Goal: Transaction & Acquisition: Purchase product/service

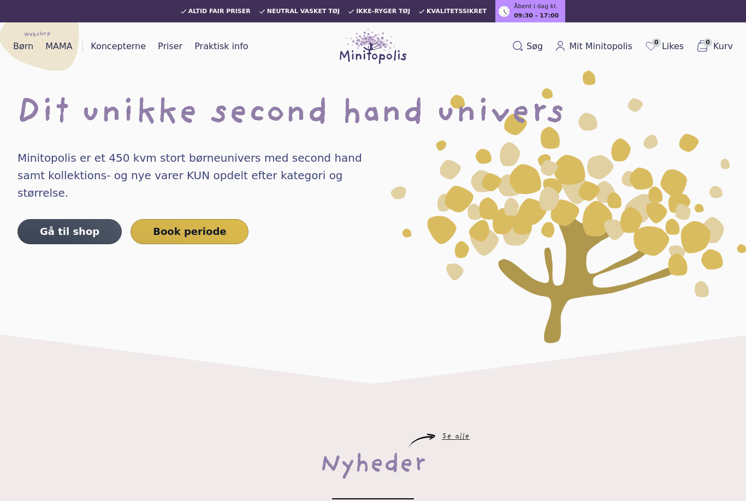
click at [54, 219] on link "Gå til shop" at bounding box center [69, 231] width 104 height 25
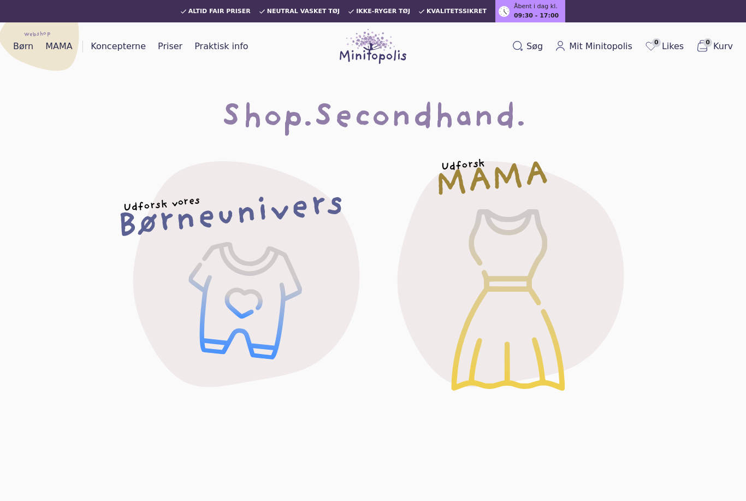
click at [240, 307] on div "Udforsk vores Børneunivers" at bounding box center [241, 272] width 300 height 300
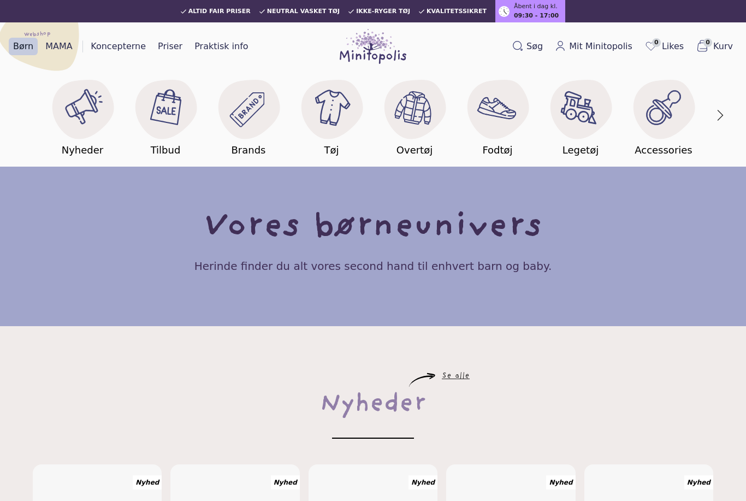
click at [719, 114] on button "button" at bounding box center [720, 116] width 23 height 64
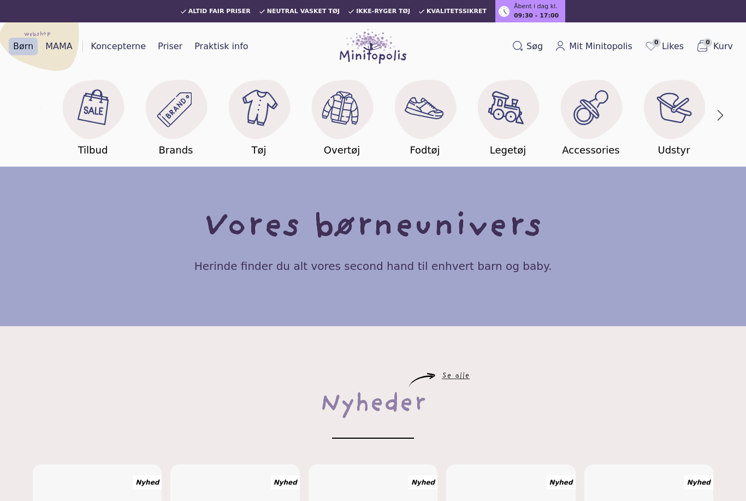
scroll to position [0, 332]
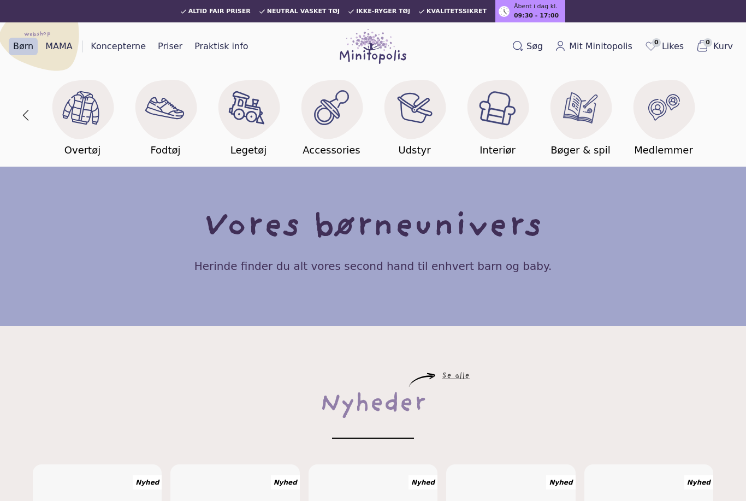
click at [414, 110] on image at bounding box center [415, 108] width 42 height 42
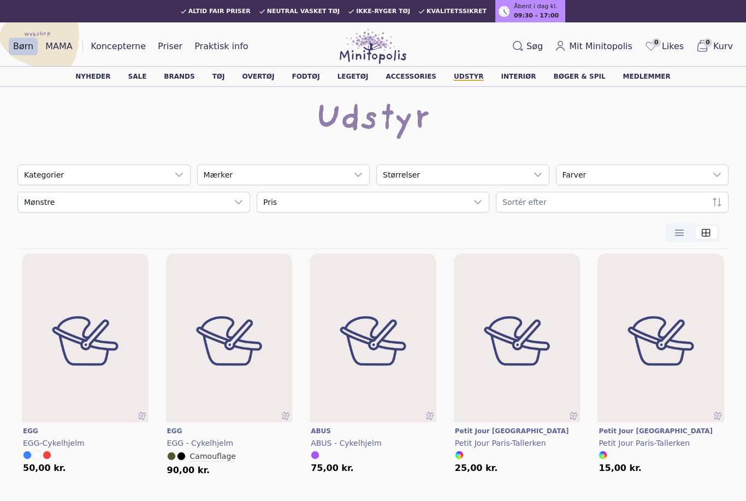
click at [147, 76] on link "Sale" at bounding box center [137, 76] width 19 height 7
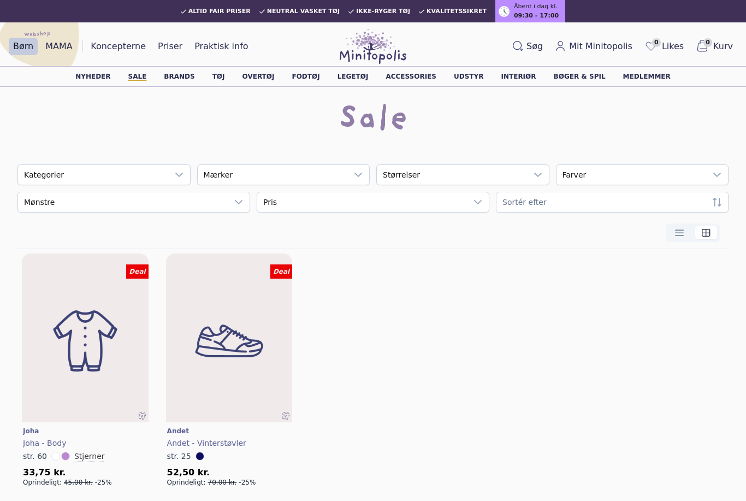
click at [103, 73] on link "Nyheder" at bounding box center [92, 76] width 35 height 7
